Goal: Task Accomplishment & Management: Use online tool/utility

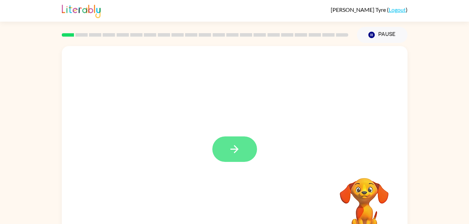
drag, startPoint x: 236, startPoint y: 147, endPoint x: 228, endPoint y: 148, distance: 8.7
click at [228, 148] on button "button" at bounding box center [234, 149] width 45 height 25
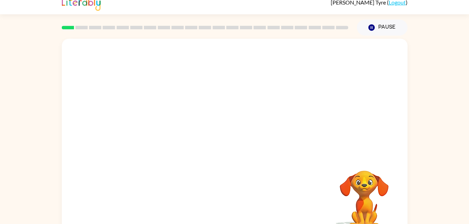
scroll to position [14, 0]
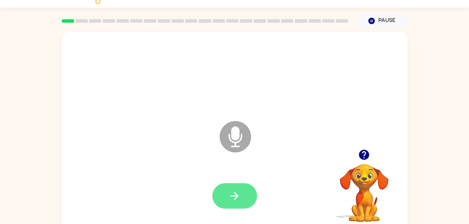
click at [240, 202] on icon "button" at bounding box center [234, 196] width 12 height 12
click at [239, 192] on icon "button" at bounding box center [234, 196] width 12 height 12
click at [230, 140] on icon "Microphone The Microphone is here when it is your turn to talk" at bounding box center [270, 145] width 105 height 52
click at [239, 193] on icon "button" at bounding box center [234, 196] width 12 height 12
click at [241, 196] on button "button" at bounding box center [234, 195] width 45 height 25
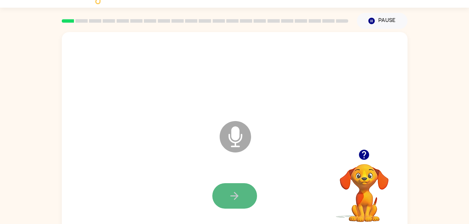
click at [244, 194] on button "button" at bounding box center [234, 195] width 45 height 25
drag, startPoint x: 242, startPoint y: 193, endPoint x: 177, endPoint y: 156, distance: 74.6
click at [177, 156] on div "Microphone The Microphone is here when it is your turn to talk" at bounding box center [235, 131] width 346 height 199
click at [241, 194] on button "button" at bounding box center [234, 195] width 45 height 25
click at [241, 197] on button "button" at bounding box center [234, 195] width 45 height 25
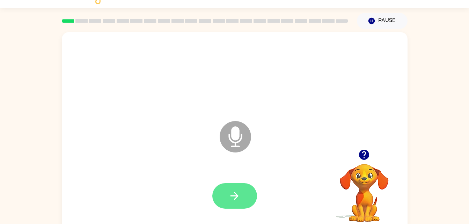
click at [239, 194] on icon "button" at bounding box center [234, 196] width 12 height 12
click at [247, 189] on button "button" at bounding box center [234, 195] width 45 height 25
click at [239, 188] on button "button" at bounding box center [234, 195] width 45 height 25
click at [238, 189] on button "button" at bounding box center [234, 195] width 45 height 25
click at [240, 196] on icon "button" at bounding box center [234, 196] width 12 height 12
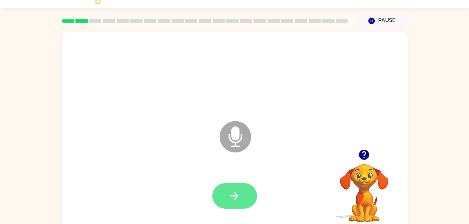
click at [236, 191] on icon "button" at bounding box center [234, 196] width 12 height 12
drag, startPoint x: 236, startPoint y: 191, endPoint x: 179, endPoint y: 145, distance: 73.4
click at [179, 145] on div "Microphone The Microphone is here when it is your turn to talk" at bounding box center [235, 131] width 346 height 199
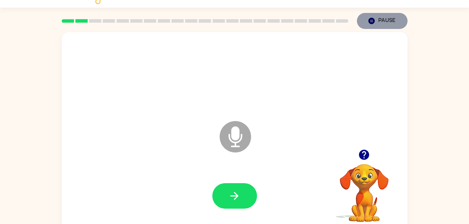
click at [370, 20] on icon "Pause" at bounding box center [372, 21] width 8 height 8
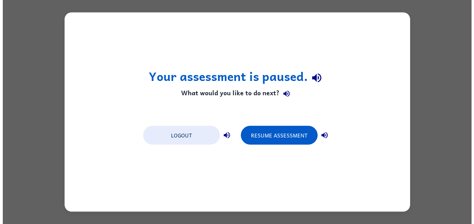
scroll to position [0, 0]
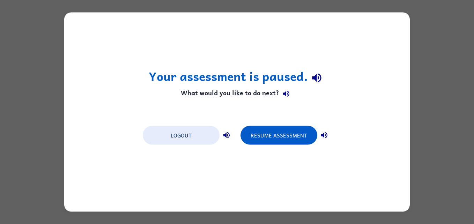
click at [433, 92] on div "Your assessment is paused. What would you like to do next? Logout Resume Assess…" at bounding box center [237, 112] width 474 height 224
click at [194, 128] on button "Logout" at bounding box center [181, 135] width 77 height 19
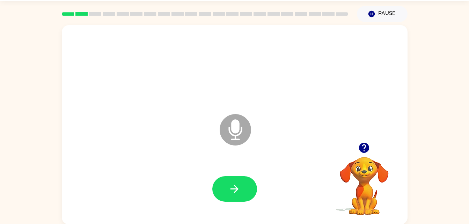
scroll to position [21, 0]
click at [255, 179] on div at bounding box center [234, 188] width 45 height 25
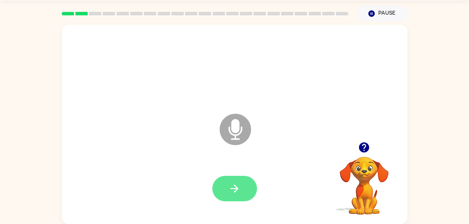
click at [244, 180] on button "button" at bounding box center [234, 188] width 45 height 25
click at [240, 185] on icon "button" at bounding box center [234, 189] width 12 height 12
click at [245, 187] on button "button" at bounding box center [234, 188] width 45 height 25
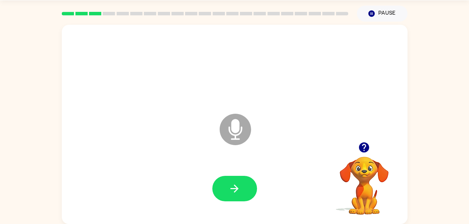
drag, startPoint x: 244, startPoint y: 186, endPoint x: 202, endPoint y: 154, distance: 53.3
click at [202, 154] on div "Microphone The Microphone is here when it is your turn to talk" at bounding box center [235, 124] width 346 height 199
click at [229, 183] on icon "button" at bounding box center [234, 189] width 12 height 12
click at [234, 193] on icon "button" at bounding box center [234, 189] width 12 height 12
click at [235, 188] on icon "button" at bounding box center [234, 189] width 8 height 8
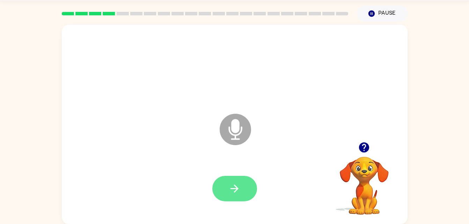
click at [234, 186] on icon "button" at bounding box center [234, 189] width 12 height 12
click at [239, 192] on icon "button" at bounding box center [234, 189] width 12 height 12
drag, startPoint x: 239, startPoint y: 191, endPoint x: 198, endPoint y: 158, distance: 52.5
click at [198, 158] on div "Microphone The Microphone is here when it is your turn to talk" at bounding box center [235, 124] width 346 height 199
click at [235, 196] on button "button" at bounding box center [234, 188] width 45 height 25
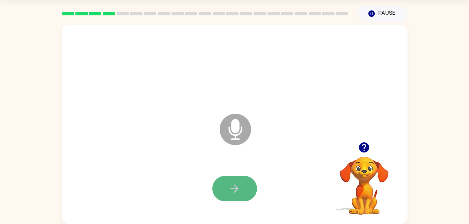
click at [233, 192] on icon "button" at bounding box center [234, 189] width 12 height 12
drag, startPoint x: 234, startPoint y: 192, endPoint x: 206, endPoint y: 172, distance: 34.5
click at [206, 172] on div at bounding box center [235, 188] width 332 height 57
click at [226, 186] on button "button" at bounding box center [234, 188] width 45 height 25
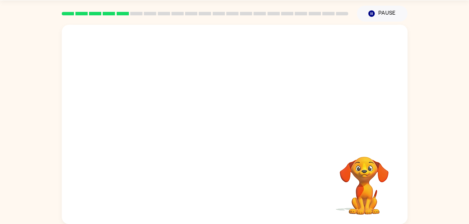
click at [223, 184] on div at bounding box center [235, 188] width 332 height 57
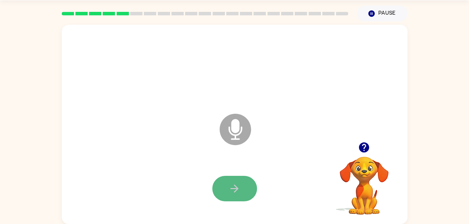
click at [233, 183] on icon "button" at bounding box center [234, 189] width 12 height 12
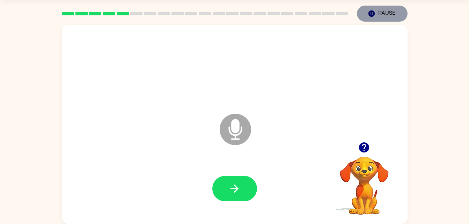
click at [379, 16] on button "Pause Pause" at bounding box center [382, 14] width 51 height 16
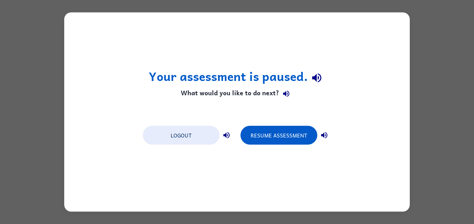
click at [379, 16] on div "Your assessment is paused. What would you like to do next? Logout Resume Assess…" at bounding box center [237, 112] width 346 height 199
click at [450, 34] on div "Your assessment is paused. What would you like to do next? Logout Resume Assess…" at bounding box center [237, 112] width 474 height 224
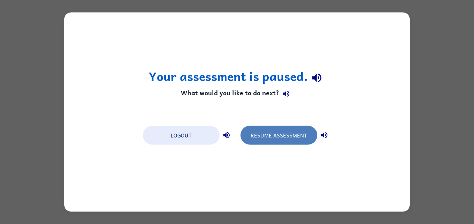
click at [292, 144] on button "Resume Assessment" at bounding box center [279, 135] width 77 height 19
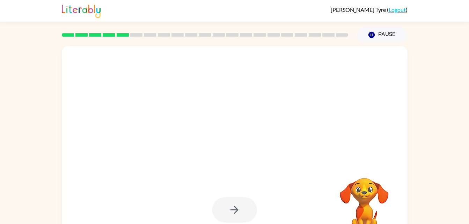
click at [272, 156] on div at bounding box center [235, 145] width 346 height 199
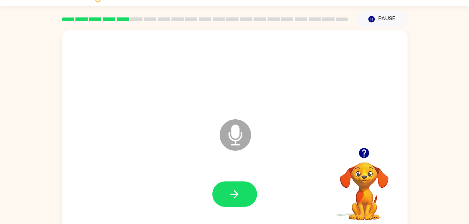
scroll to position [16, 0]
click at [242, 139] on icon at bounding box center [235, 134] width 31 height 31
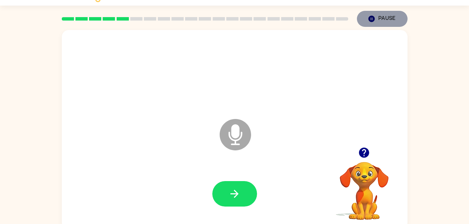
click at [379, 21] on button "Pause Pause" at bounding box center [382, 19] width 51 height 16
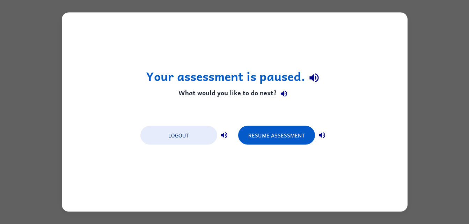
scroll to position [0, 0]
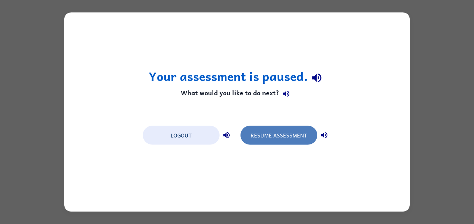
click at [297, 135] on button "Resume Assessment" at bounding box center [279, 135] width 77 height 19
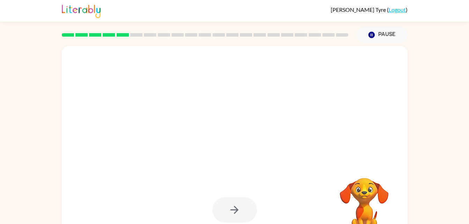
scroll to position [14, 0]
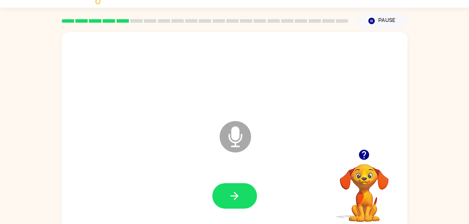
click at [258, 194] on div at bounding box center [235, 196] width 332 height 57
click at [248, 194] on button "button" at bounding box center [234, 195] width 45 height 25
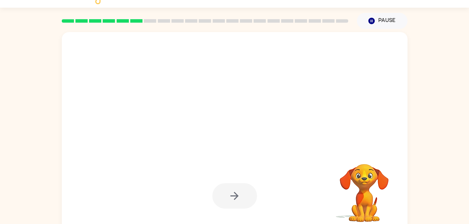
click at [237, 190] on div at bounding box center [234, 195] width 45 height 25
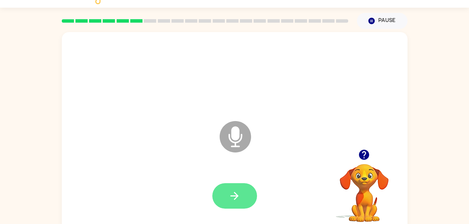
click at [241, 190] on button "button" at bounding box center [234, 195] width 45 height 25
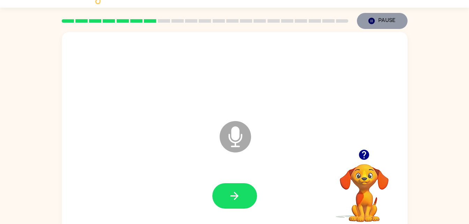
click at [379, 15] on button "Pause Pause" at bounding box center [382, 21] width 51 height 16
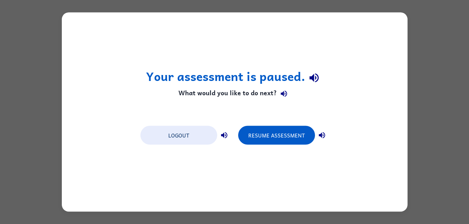
scroll to position [0, 0]
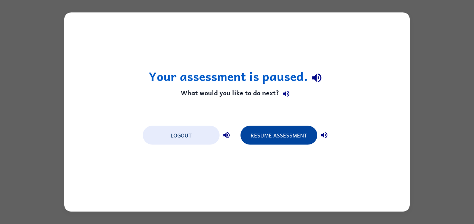
click at [293, 127] on button "Resume Assessment" at bounding box center [279, 135] width 77 height 19
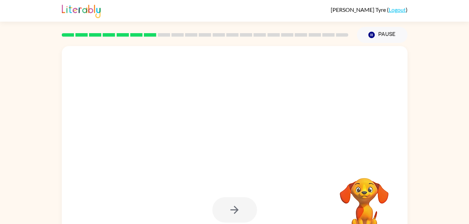
scroll to position [14, 0]
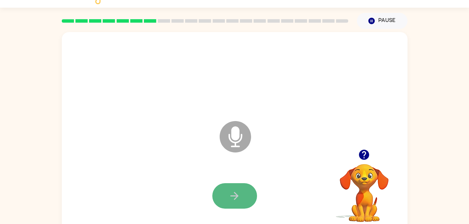
click at [234, 203] on button "button" at bounding box center [234, 195] width 45 height 25
drag, startPoint x: 234, startPoint y: 203, endPoint x: 182, endPoint y: 154, distance: 71.1
click at [182, 154] on div "Microphone The Microphone is here when it is your turn to talk" at bounding box center [235, 131] width 346 height 199
click at [228, 192] on button "button" at bounding box center [234, 195] width 45 height 25
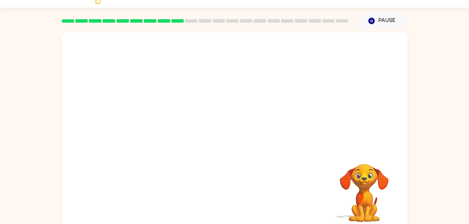
click at [468, 223] on div "Your browser must support playing .mp4 files to use Literably. Please try using…" at bounding box center [234, 130] width 469 height 202
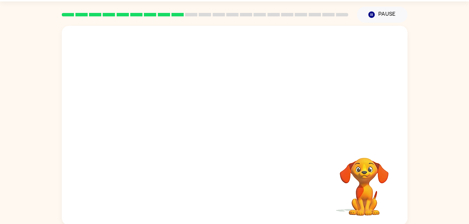
scroll to position [21, 0]
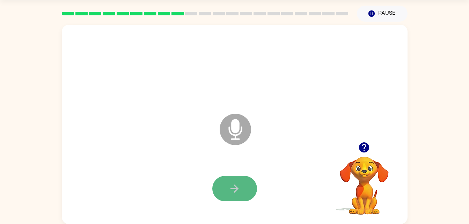
click at [241, 182] on button "button" at bounding box center [234, 188] width 45 height 25
click at [239, 189] on icon "button" at bounding box center [234, 189] width 12 height 12
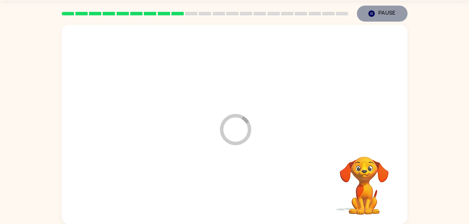
click at [374, 16] on icon "Pause" at bounding box center [372, 14] width 8 height 8
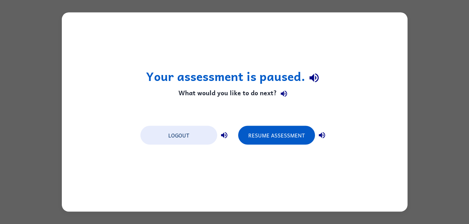
scroll to position [0, 0]
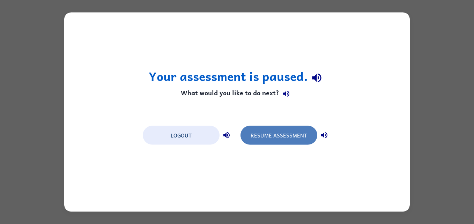
click at [267, 134] on button "Resume Assessment" at bounding box center [279, 135] width 77 height 19
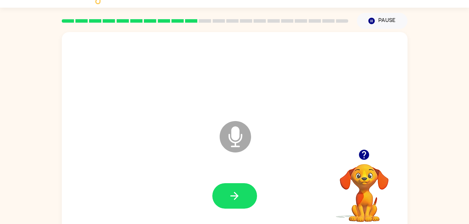
scroll to position [21, 0]
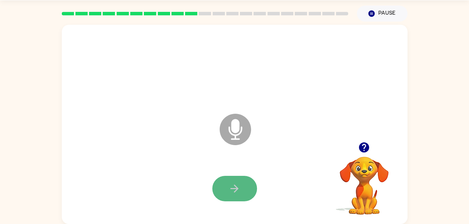
click at [245, 191] on button "button" at bounding box center [234, 188] width 45 height 25
drag, startPoint x: 228, startPoint y: 189, endPoint x: 181, endPoint y: 164, distance: 53.4
click at [181, 164] on div at bounding box center [235, 188] width 332 height 57
click at [246, 182] on button "button" at bounding box center [234, 188] width 45 height 25
click at [231, 178] on button "button" at bounding box center [234, 188] width 45 height 25
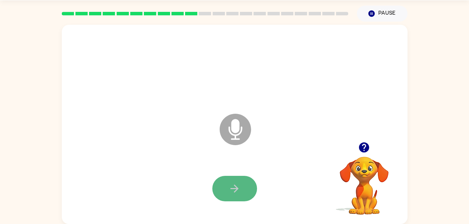
click at [239, 183] on icon "button" at bounding box center [234, 189] width 12 height 12
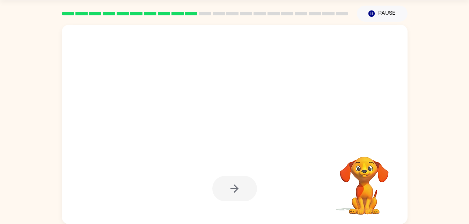
click at [240, 183] on div at bounding box center [234, 188] width 45 height 25
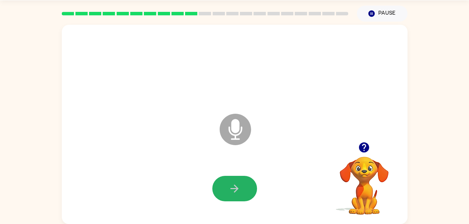
click at [240, 183] on icon "button" at bounding box center [234, 189] width 12 height 12
drag, startPoint x: 240, startPoint y: 183, endPoint x: 189, endPoint y: 159, distance: 57.0
click at [189, 159] on div "Microphone The Microphone is here when it is your turn to talk" at bounding box center [235, 124] width 346 height 199
click at [241, 193] on button "button" at bounding box center [234, 188] width 45 height 25
click at [238, 191] on icon "button" at bounding box center [234, 189] width 12 height 12
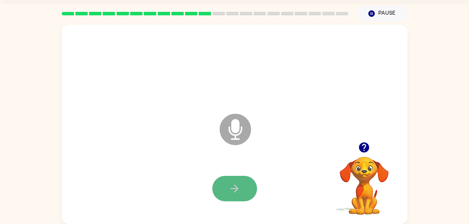
click at [241, 189] on button "button" at bounding box center [234, 188] width 45 height 25
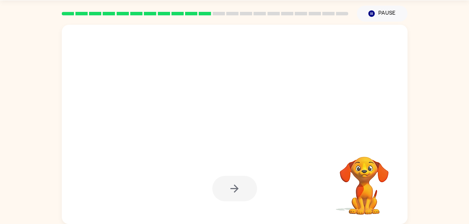
click at [242, 188] on div at bounding box center [234, 188] width 45 height 25
click at [241, 187] on div at bounding box center [234, 188] width 45 height 25
click at [309, 131] on div at bounding box center [235, 124] width 346 height 199
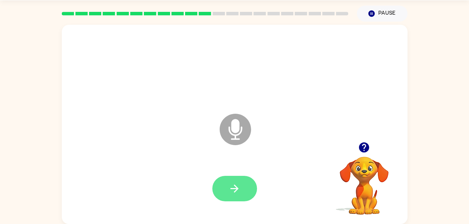
click at [241, 182] on button "button" at bounding box center [234, 188] width 45 height 25
click at [239, 187] on icon "button" at bounding box center [234, 189] width 12 height 12
click at [241, 190] on button "button" at bounding box center [234, 188] width 45 height 25
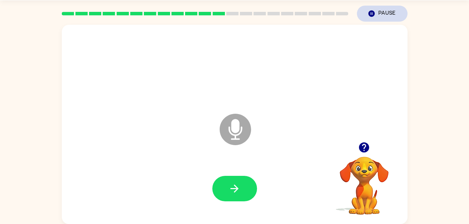
click at [383, 19] on button "Pause Pause" at bounding box center [382, 14] width 51 height 16
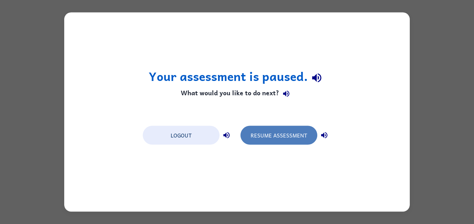
click at [288, 135] on button "Resume Assessment" at bounding box center [279, 135] width 77 height 19
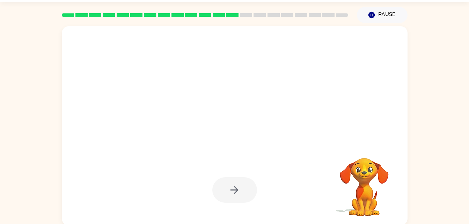
scroll to position [21, 0]
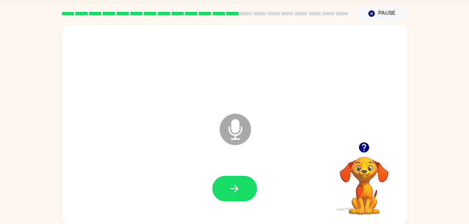
drag, startPoint x: 247, startPoint y: 192, endPoint x: 203, endPoint y: 155, distance: 57.5
click at [203, 155] on div "Microphone The Microphone is here when it is your turn to talk" at bounding box center [235, 124] width 346 height 199
click at [228, 183] on button "button" at bounding box center [234, 188] width 45 height 25
click at [378, 16] on button "Pause Pause" at bounding box center [382, 14] width 51 height 16
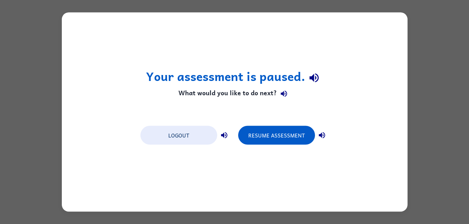
scroll to position [0, 0]
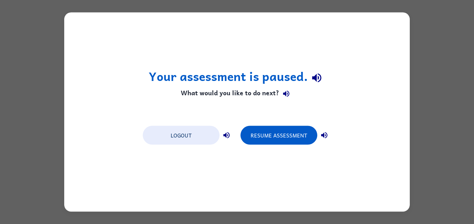
click at [292, 125] on div "Logout Resume Assessment" at bounding box center [236, 134] width 195 height 27
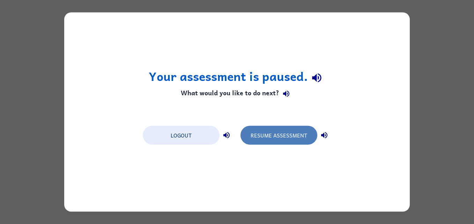
click at [296, 139] on button "Resume Assessment" at bounding box center [279, 135] width 77 height 19
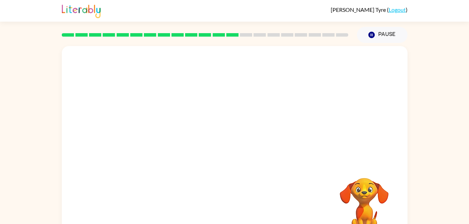
click at [468, 219] on div "Your browser must support playing .mp4 files to use Literably. Please try using…" at bounding box center [234, 144] width 469 height 202
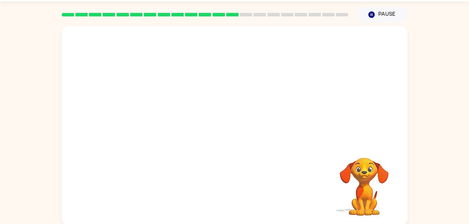
scroll to position [21, 0]
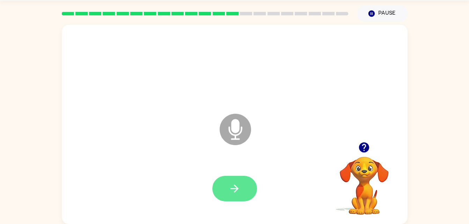
click at [236, 185] on icon "button" at bounding box center [234, 189] width 12 height 12
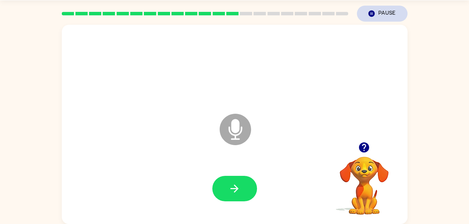
click at [384, 9] on button "Pause Pause" at bounding box center [382, 14] width 51 height 16
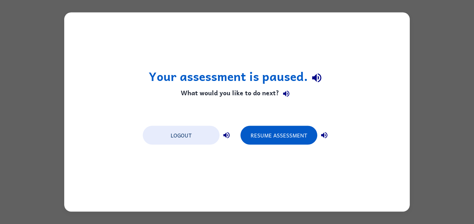
click at [301, 116] on div "Your assessment is paused. What would you like to do next? Logout Resume Assess…" at bounding box center [237, 112] width 346 height 199
click at [301, 129] on button "Resume Assessment" at bounding box center [279, 135] width 77 height 19
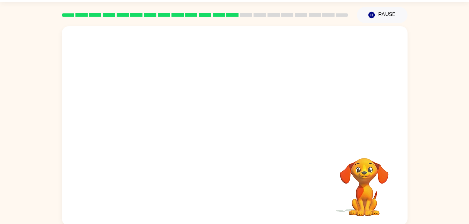
scroll to position [21, 0]
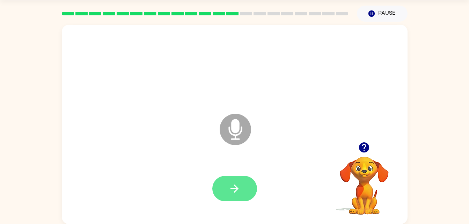
click at [248, 194] on button "button" at bounding box center [234, 188] width 45 height 25
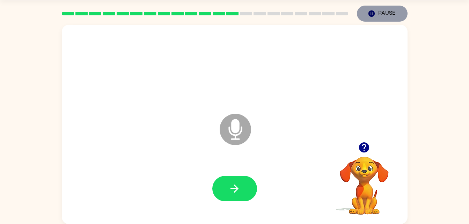
click at [382, 16] on button "Pause Pause" at bounding box center [382, 14] width 51 height 16
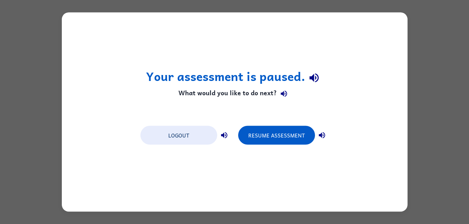
scroll to position [0, 0]
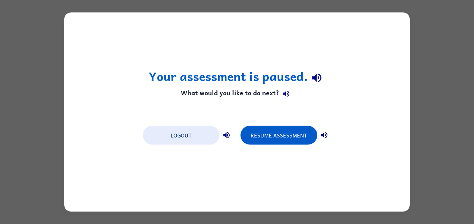
click at [422, 47] on div "Your assessment is paused. What would you like to do next? Logout Resume Assess…" at bounding box center [237, 112] width 474 height 224
click at [421, 48] on div "Your assessment is paused. What would you like to do next? Logout Resume Assess…" at bounding box center [237, 112] width 474 height 224
click at [426, 17] on div "Your assessment is paused. What would you like to do next? Logout Resume Assess…" at bounding box center [237, 112] width 474 height 224
click at [409, 86] on div "Your assessment is paused. What would you like to do next? Logout Resume Assess…" at bounding box center [237, 112] width 346 height 199
click at [326, 139] on icon "button" at bounding box center [324, 135] width 8 height 8
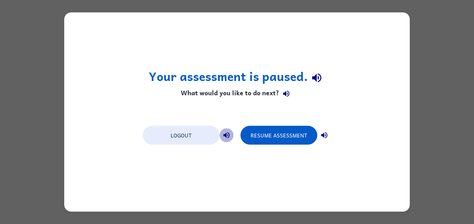
click at [228, 138] on icon "button" at bounding box center [226, 135] width 6 height 6
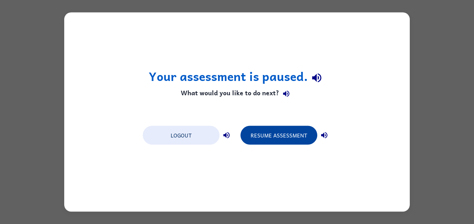
click at [259, 137] on button "Resume Assessment" at bounding box center [279, 135] width 77 height 19
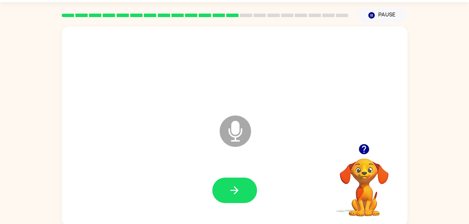
scroll to position [21, 0]
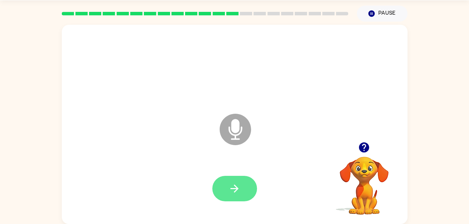
click at [236, 186] on icon "button" at bounding box center [234, 189] width 12 height 12
click at [237, 185] on icon "button" at bounding box center [234, 189] width 12 height 12
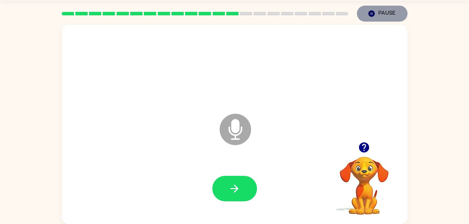
click at [371, 12] on icon "button" at bounding box center [371, 13] width 6 height 6
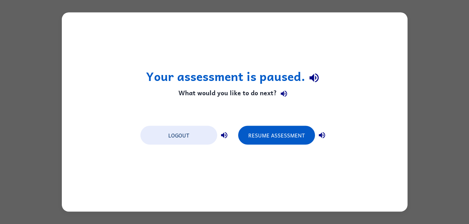
scroll to position [0, 0]
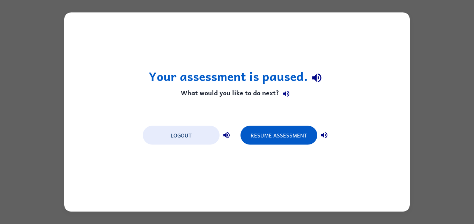
drag, startPoint x: 457, startPoint y: 93, endPoint x: 474, endPoint y: 127, distance: 38.3
drag, startPoint x: 474, startPoint y: 127, endPoint x: 416, endPoint y: 152, distance: 62.7
click at [416, 152] on div "Your assessment is paused. What would you like to do next? Logout Resume Assess…" at bounding box center [237, 112] width 474 height 224
click at [285, 93] on icon "button" at bounding box center [286, 94] width 6 height 6
click at [315, 74] on icon "button" at bounding box center [317, 78] width 12 height 12
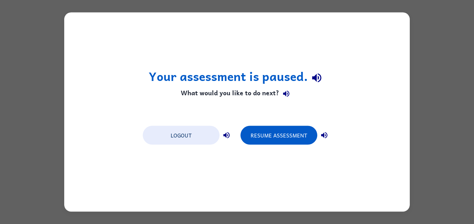
click at [291, 74] on h1 "Your assessment is paused." at bounding box center [237, 78] width 177 height 18
click at [271, 94] on h4 "What would you like to do next?" at bounding box center [237, 94] width 177 height 14
click at [283, 93] on icon "button" at bounding box center [286, 94] width 6 height 6
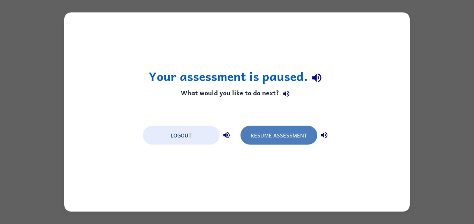
click at [270, 129] on button "Resume Assessment" at bounding box center [279, 135] width 77 height 19
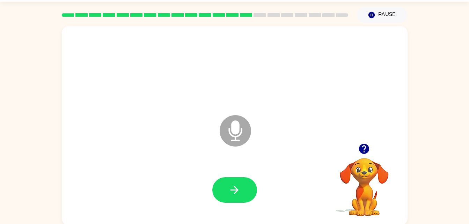
scroll to position [21, 0]
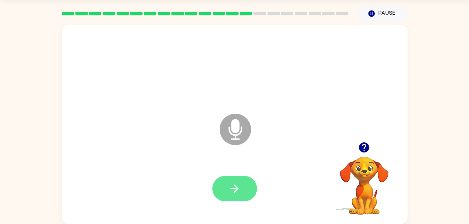
click at [232, 197] on button "button" at bounding box center [234, 188] width 45 height 25
click at [185, 95] on div at bounding box center [235, 67] width 332 height 57
click at [229, 181] on button "button" at bounding box center [234, 188] width 45 height 25
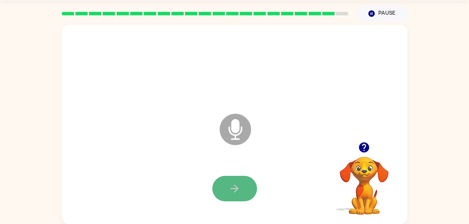
click at [230, 187] on icon "button" at bounding box center [234, 189] width 12 height 12
click at [239, 183] on icon "button" at bounding box center [234, 189] width 12 height 12
click at [237, 186] on icon "button" at bounding box center [234, 189] width 12 height 12
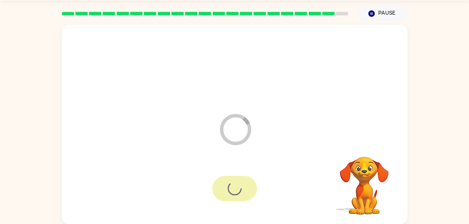
scroll to position [9, 0]
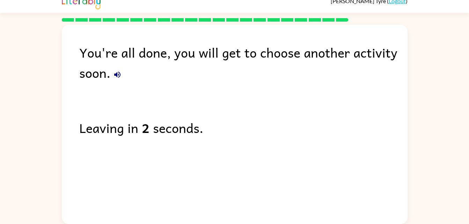
click at [119, 73] on icon "button" at bounding box center [117, 75] width 6 height 6
